Goal: Transaction & Acquisition: Purchase product/service

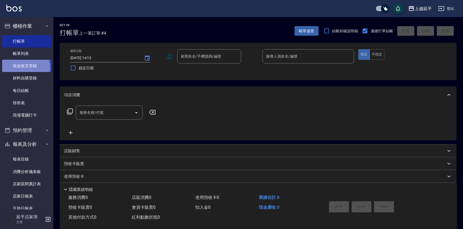
click at [24, 68] on link "現金收支登錄" at bounding box center [26, 66] width 49 height 12
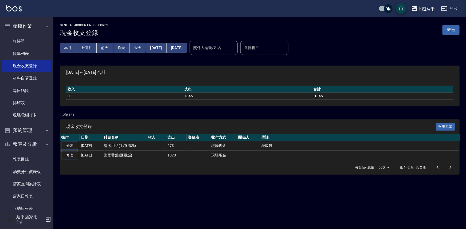
click at [449, 31] on button "新增" at bounding box center [451, 30] width 17 height 10
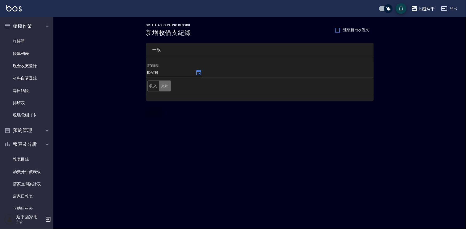
click at [165, 88] on button "支出" at bounding box center [165, 86] width 12 height 11
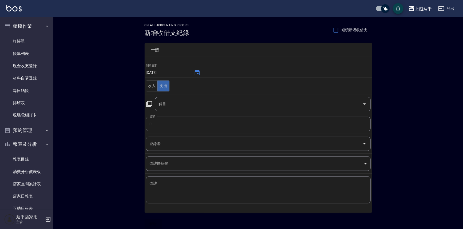
click at [147, 105] on icon at bounding box center [149, 104] width 6 height 6
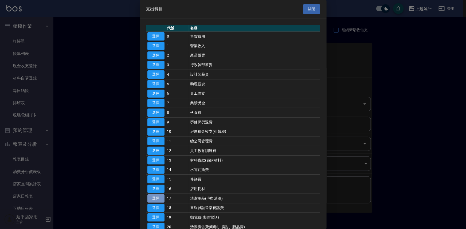
click at [160, 197] on button "選擇" at bounding box center [155, 199] width 17 height 8
type input "17 清潔用品(毛巾清洗)"
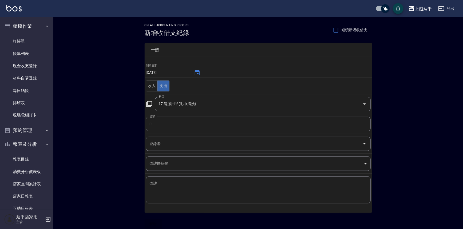
click at [158, 125] on input "0" at bounding box center [258, 124] width 225 height 14
type input "932"
click at [166, 177] on div "x 備註" at bounding box center [258, 190] width 225 height 27
type textarea "j"
drag, startPoint x: 163, startPoint y: 182, endPoint x: 148, endPoint y: 182, distance: 14.7
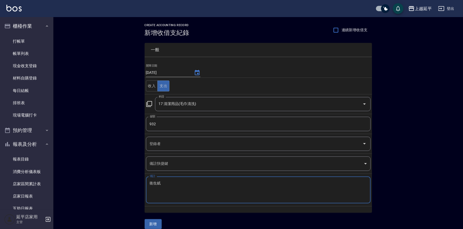
click at [148, 182] on div "衛生紙 x 備註" at bounding box center [258, 190] width 225 height 27
type textarea "衛生紙"
click at [148, 182] on div "衛生紙 x 備註" at bounding box center [258, 190] width 225 height 27
click at [154, 224] on button "新增" at bounding box center [153, 225] width 17 height 10
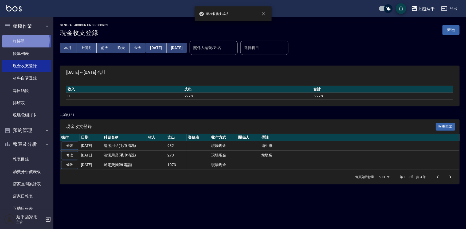
click at [18, 40] on link "打帳單" at bounding box center [26, 41] width 49 height 12
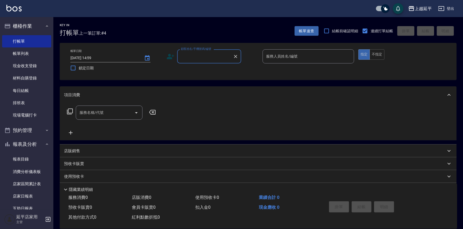
click at [197, 56] on input "顧客姓名/手機號碼/編號" at bounding box center [205, 56] width 51 height 9
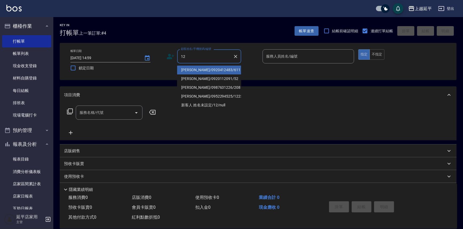
click at [200, 71] on li "[PERSON_NAME]/0920412483/611" at bounding box center [209, 70] width 64 height 9
type input "[PERSON_NAME]/0920412483/611"
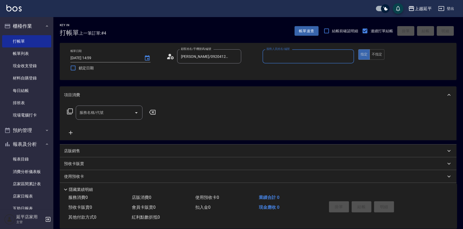
type input "Jessic-9"
drag, startPoint x: 348, startPoint y: 55, endPoint x: 338, endPoint y: 56, distance: 9.9
click at [347, 55] on icon "Clear" at bounding box center [348, 56] width 5 height 5
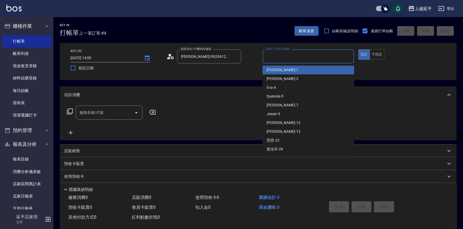
click at [325, 57] on input "服務人員姓名/編號" at bounding box center [308, 56] width 87 height 9
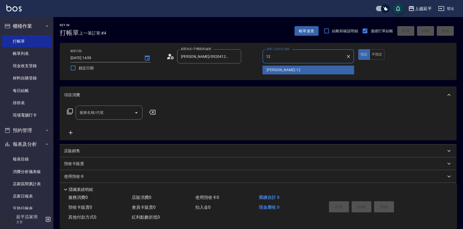
click at [284, 72] on div "[PERSON_NAME] -12" at bounding box center [309, 70] width 92 height 9
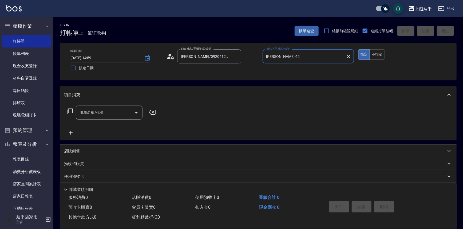
type input "[PERSON_NAME]-12"
click at [109, 113] on input "服務名稱/代號" at bounding box center [105, 112] width 54 height 9
click at [120, 128] on span "B級單剪 - 399" at bounding box center [109, 126] width 67 height 9
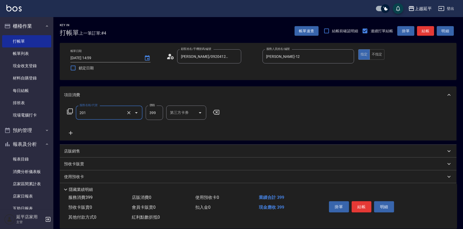
type input "B級單剪(201)"
click at [428, 32] on button "結帳" at bounding box center [425, 31] width 17 height 10
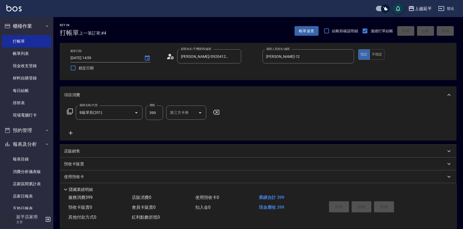
type input "[DATE] 15:00"
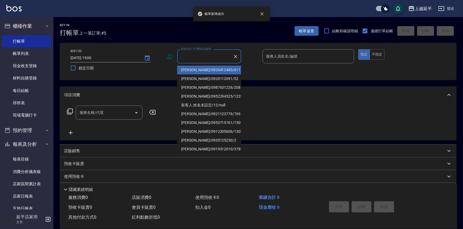
click at [214, 58] on input "顧客姓名/手機號碼/編號" at bounding box center [205, 56] width 51 height 9
click at [215, 71] on li "[PERSON_NAME]/0920412483/611" at bounding box center [209, 70] width 64 height 9
type input "[PERSON_NAME]/0920412483/611"
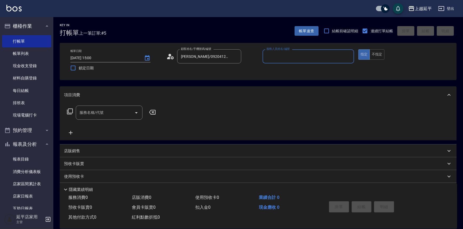
type input "Jessic-9"
click at [349, 56] on icon "Clear" at bounding box center [348, 56] width 3 height 3
click at [319, 56] on input "服務人員姓名/編號" at bounding box center [308, 56] width 87 height 9
click at [293, 68] on div "[PERSON_NAME] -12" at bounding box center [309, 70] width 92 height 9
type input "[PERSON_NAME]-12"
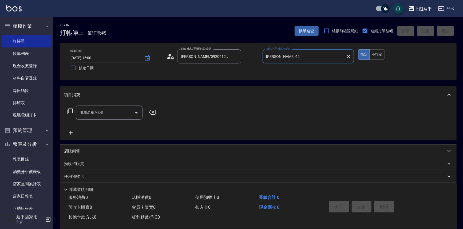
click at [127, 111] on input "服務名稱/代號" at bounding box center [105, 112] width 54 height 9
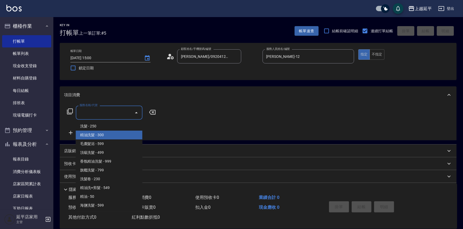
click at [117, 136] on span "精油洗髮 - 300" at bounding box center [109, 135] width 67 height 9
type input "精油洗髮(102)"
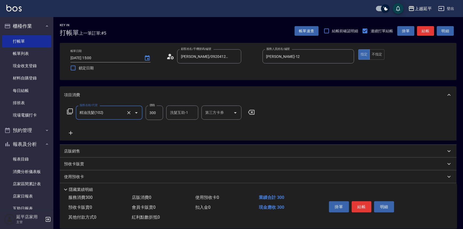
click at [428, 29] on button "結帳" at bounding box center [425, 31] width 17 height 10
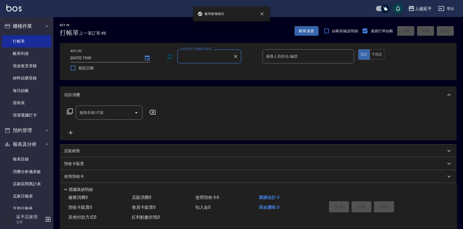
click at [215, 54] on input "顧客姓名/手機號碼/編號" at bounding box center [205, 56] width 51 height 9
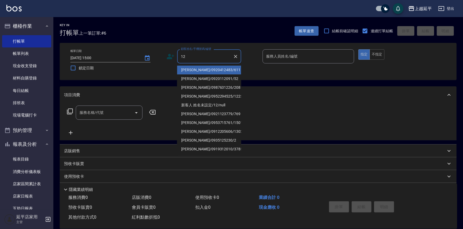
click at [214, 69] on li "[PERSON_NAME]/0920412483/611" at bounding box center [209, 70] width 64 height 9
type input "[PERSON_NAME]/0920412483/611"
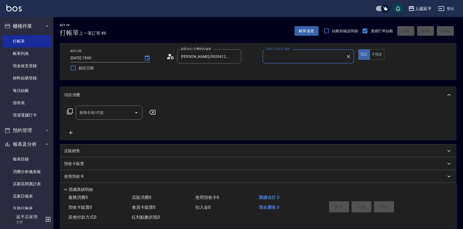
type input "Jessic-9"
click at [348, 55] on icon "Clear" at bounding box center [348, 56] width 5 height 5
click at [332, 56] on input "服務人員姓名/編號" at bounding box center [308, 56] width 87 height 9
click at [308, 67] on div "[PERSON_NAME] -12" at bounding box center [309, 70] width 92 height 9
type input "[PERSON_NAME]-12"
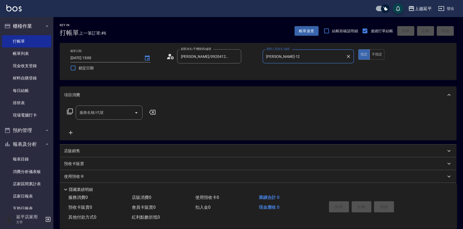
click at [108, 112] on input "服務名稱/代號" at bounding box center [105, 112] width 54 height 9
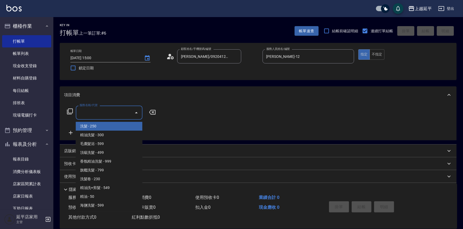
click at [69, 111] on icon at bounding box center [70, 111] width 6 height 6
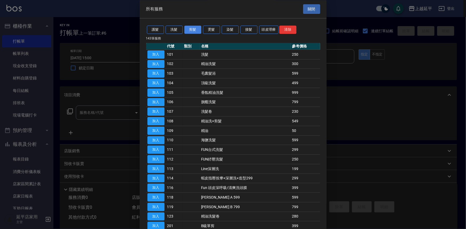
click at [192, 31] on button "剪髮" at bounding box center [192, 30] width 17 height 8
click at [195, 29] on button "剪髮" at bounding box center [192, 30] width 17 height 8
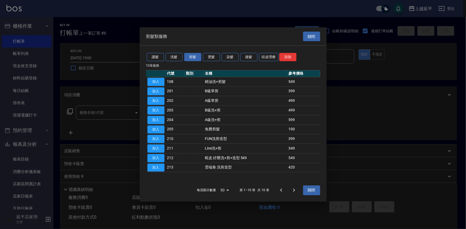
click at [193, 30] on div "剪髮類服務 關閉" at bounding box center [233, 36] width 187 height 18
click at [160, 83] on button "加入" at bounding box center [155, 82] width 17 height 8
type input "精油洗+剪髮(108)"
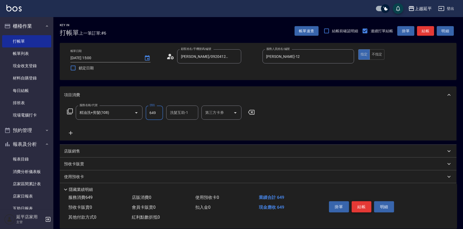
type input "649"
click at [366, 207] on button "結帳" at bounding box center [362, 207] width 20 height 11
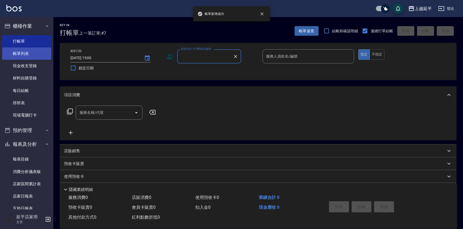
click at [25, 53] on link "帳單列表" at bounding box center [26, 54] width 49 height 12
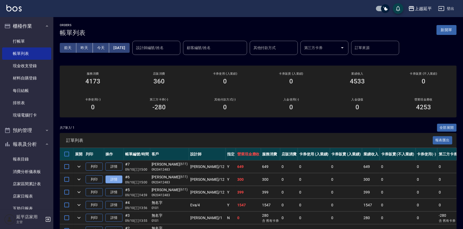
click at [117, 181] on link "詳情" at bounding box center [113, 180] width 17 height 8
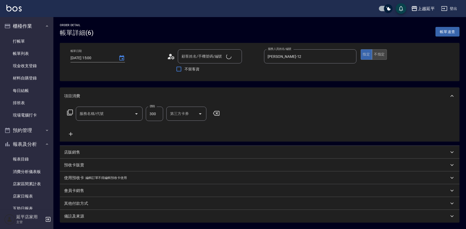
type input "[PERSON_NAME]-12"
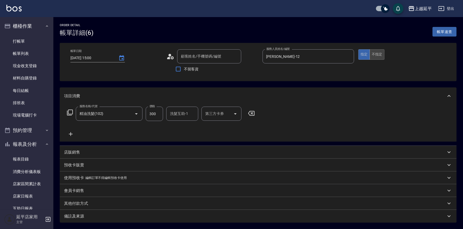
type input "精油洗髮(102)"
click at [375, 53] on button "不指定" at bounding box center [377, 54] width 15 height 10
type input "[PERSON_NAME]/0920412483/611"
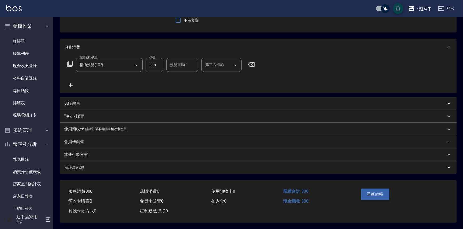
click at [374, 193] on button "重新結帳" at bounding box center [375, 194] width 28 height 11
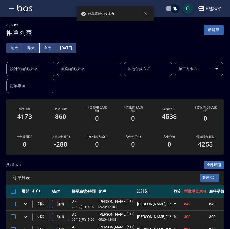
click at [13, 9] on icon "button" at bounding box center [11, 8] width 5 height 3
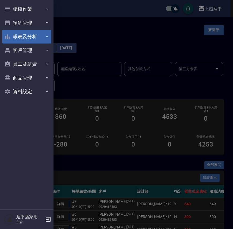
click at [24, 34] on button "報表及分析" at bounding box center [26, 37] width 49 height 14
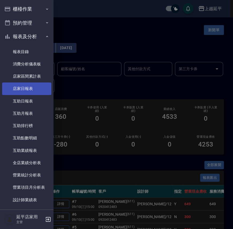
click at [21, 90] on link "店家日報表" at bounding box center [26, 89] width 49 height 12
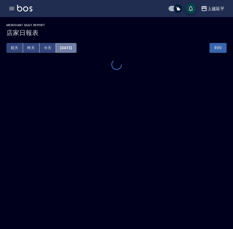
click at [76, 48] on button "[DATE]" at bounding box center [66, 48] width 20 height 10
click at [76, 47] on button "[DATE]" at bounding box center [66, 48] width 20 height 10
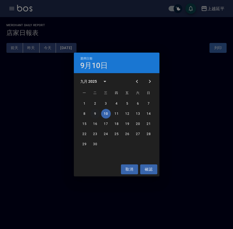
click at [94, 113] on button "9" at bounding box center [95, 114] width 10 height 10
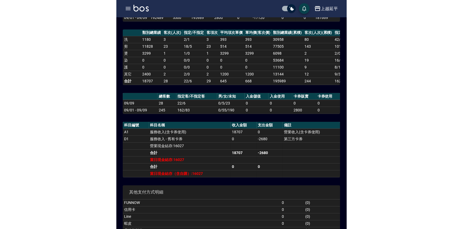
scroll to position [97, 0]
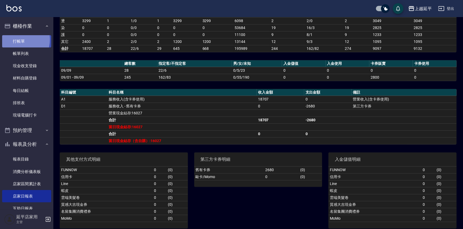
click at [17, 39] on link "打帳單" at bounding box center [26, 41] width 49 height 12
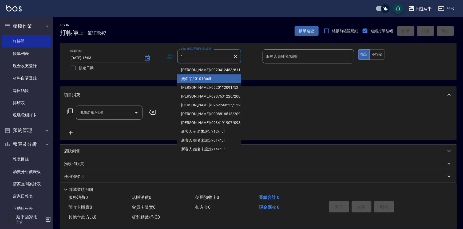
click at [203, 77] on li "無名字/ 0101/null" at bounding box center [209, 79] width 64 height 9
type input "無名字/ 0101/null"
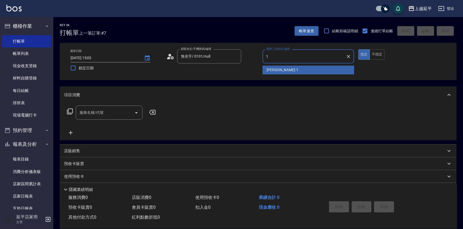
click at [289, 70] on div "[PERSON_NAME]-1" at bounding box center [309, 70] width 92 height 9
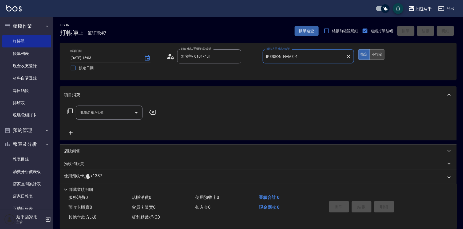
type input "[PERSON_NAME]-1"
click at [373, 55] on button "不指定" at bounding box center [377, 54] width 15 height 10
click at [136, 112] on icon "Open" at bounding box center [136, 112] width 3 height 1
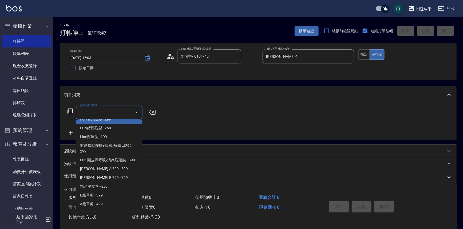
scroll to position [121, 0]
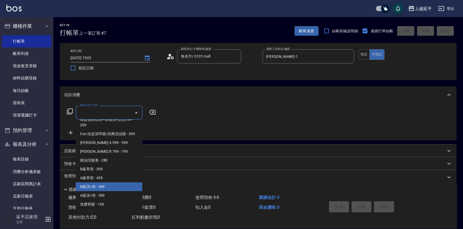
click at [101, 189] on span "B級洗+剪 - 499" at bounding box center [109, 187] width 67 height 9
type input "B級洗+剪(203)"
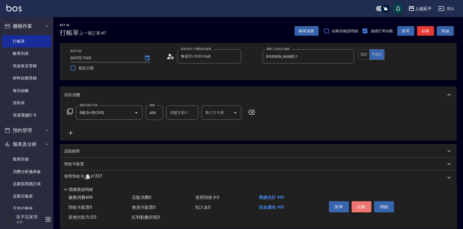
click at [361, 208] on button "結帳" at bounding box center [362, 207] width 20 height 11
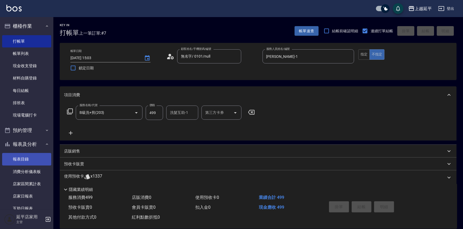
type input "[DATE] 15:29"
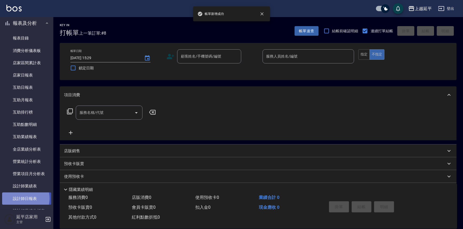
click at [22, 199] on link "設計師日報表" at bounding box center [26, 199] width 49 height 12
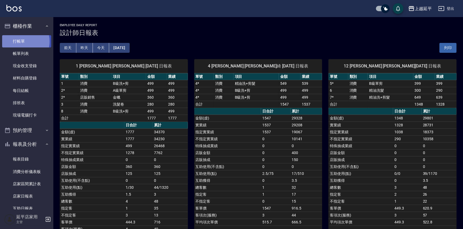
click at [23, 41] on link "打帳單" at bounding box center [26, 41] width 49 height 12
